Goal: Task Accomplishment & Management: Manage account settings

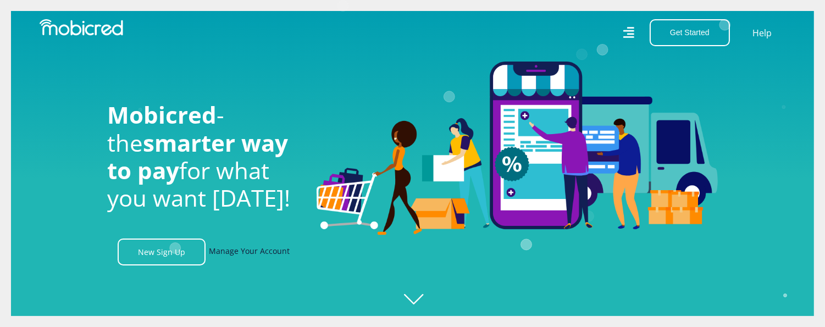
click at [266, 253] on link "Manage Your Account" at bounding box center [249, 252] width 81 height 27
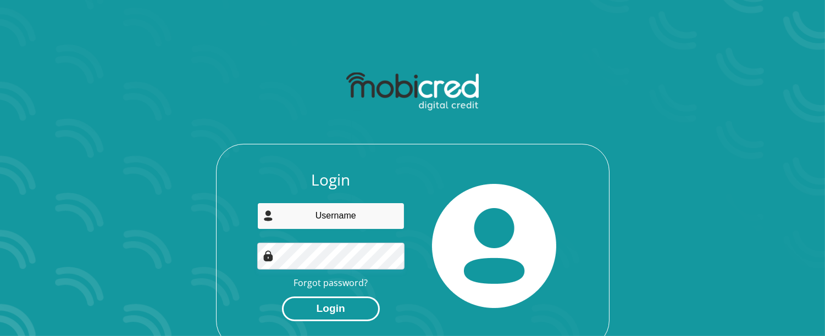
type input "coenie@afrihost.co.za"
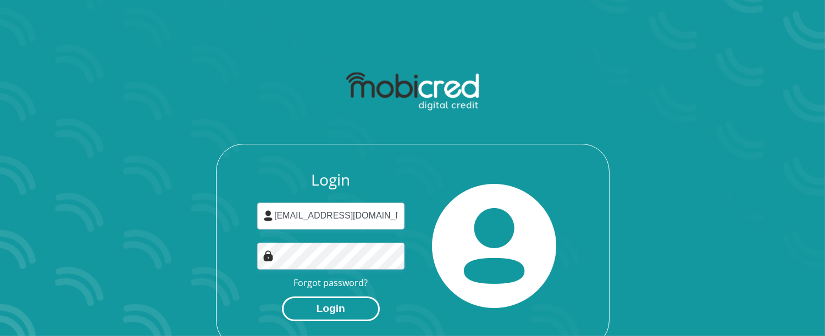
click at [350, 308] on button "Login" at bounding box center [331, 309] width 98 height 25
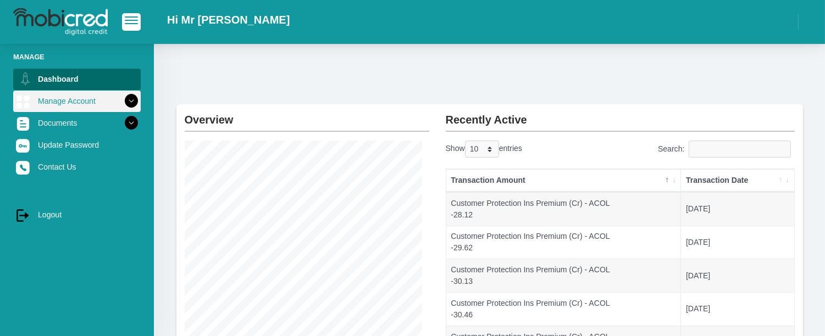
click at [122, 102] on icon at bounding box center [131, 101] width 19 height 19
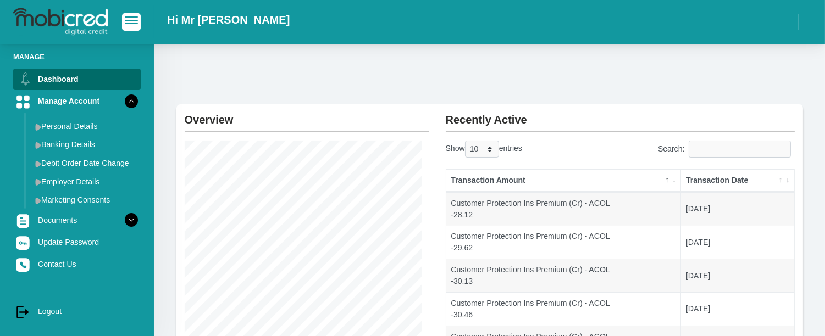
click at [446, 66] on div "Overview Instalment amount: 488.64 i Account Start Date: [DATE] Account Number:…" at bounding box center [489, 313] width 671 height 538
